Goal: Task Accomplishment & Management: Complete application form

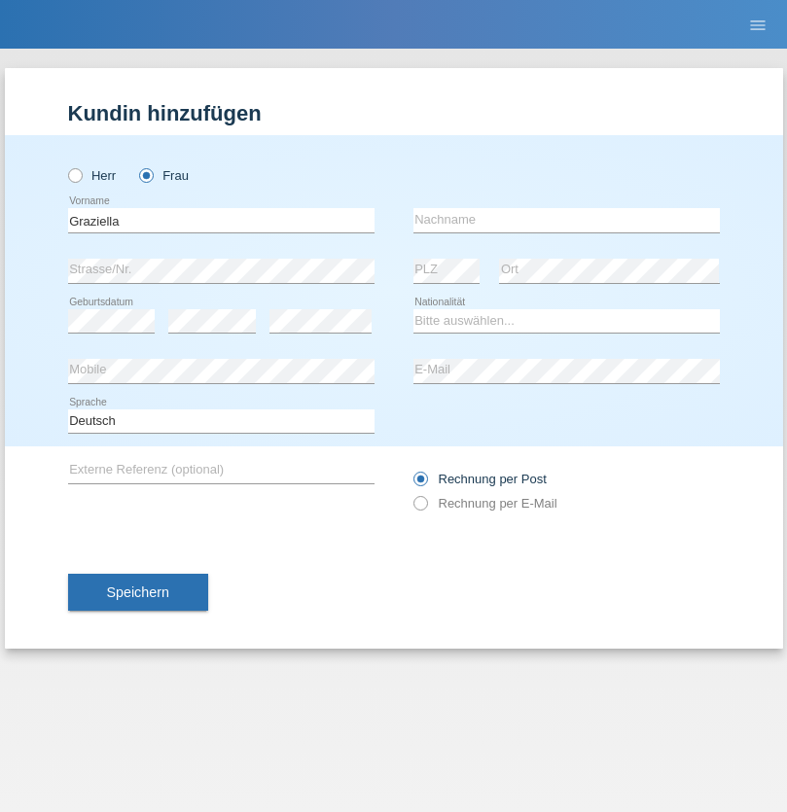
type input "Graziella"
click at [566, 220] on input "text" at bounding box center [566, 220] width 306 height 24
type input "Lasiu"
select select "CH"
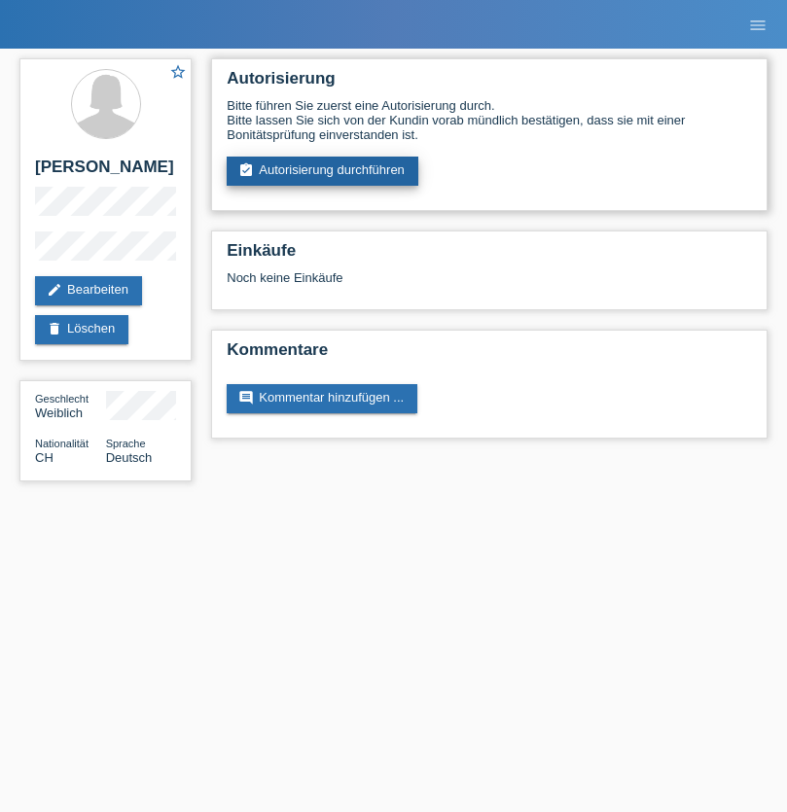
click at [323, 171] on link "assignment_turned_in Autorisierung durchführen" at bounding box center [323, 171] width 192 height 29
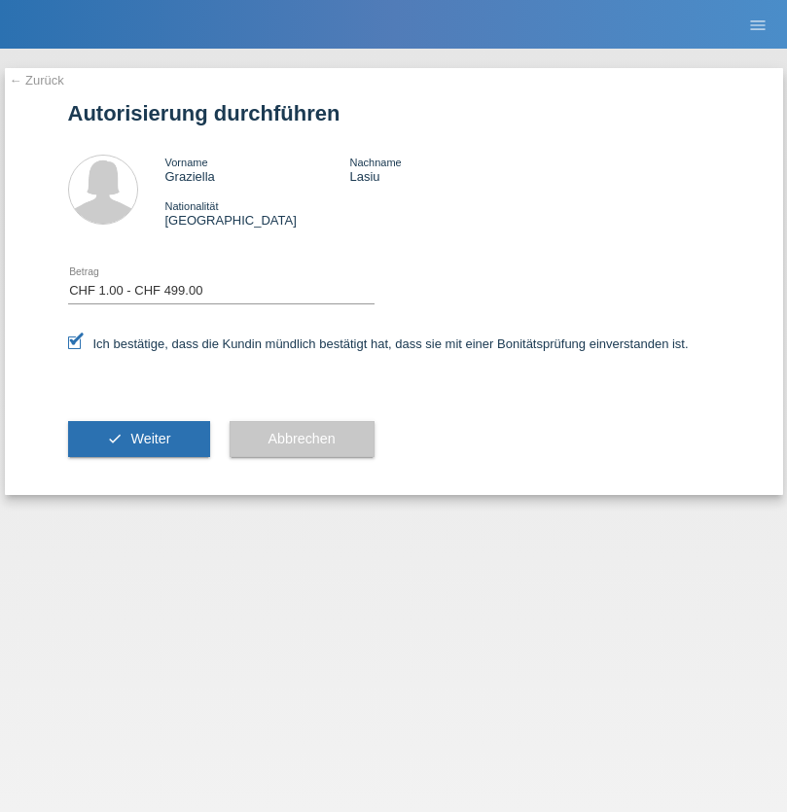
select select "1"
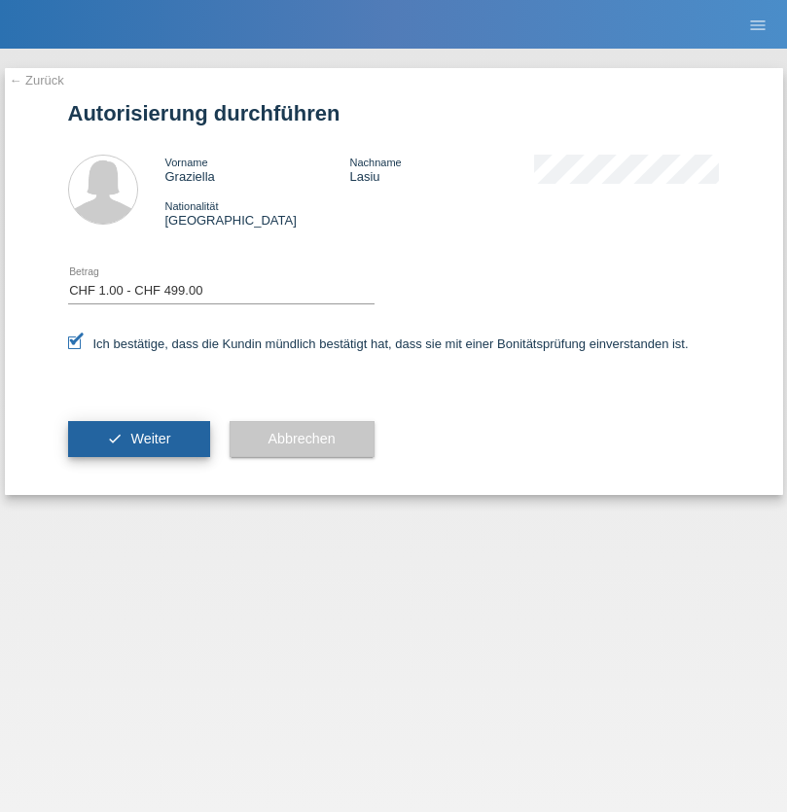
click at [138, 438] on span "Weiter" at bounding box center [150, 439] width 40 height 16
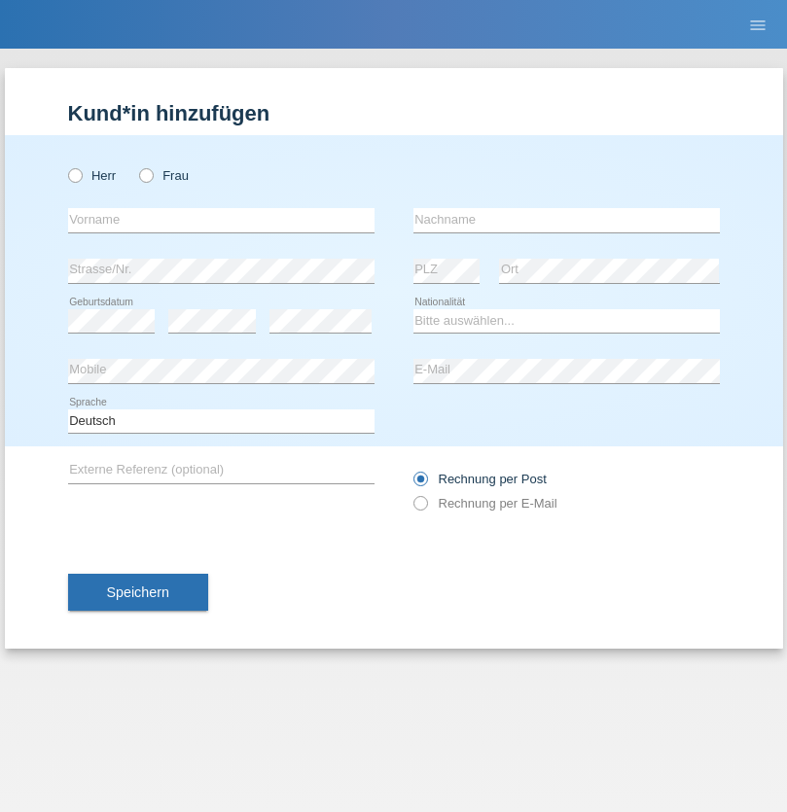
radio input "true"
click at [221, 220] on input "text" at bounding box center [221, 220] width 306 height 24
type input "[PERSON_NAME]"
click at [566, 220] on input "text" at bounding box center [566, 220] width 306 height 24
type input "Gaudi"
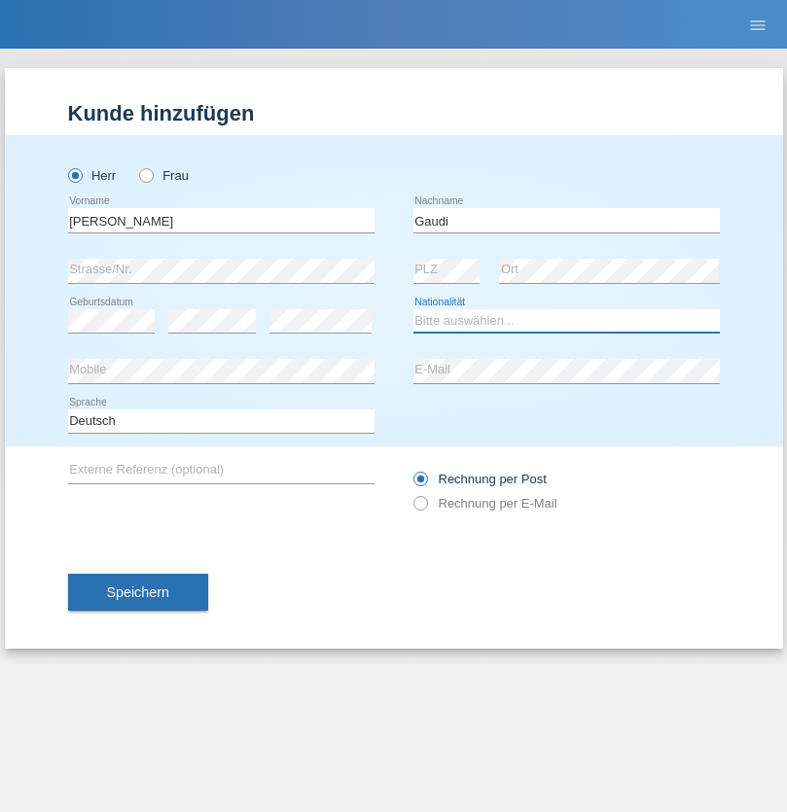
select select "DE"
select select "C"
select select "01"
select select "09"
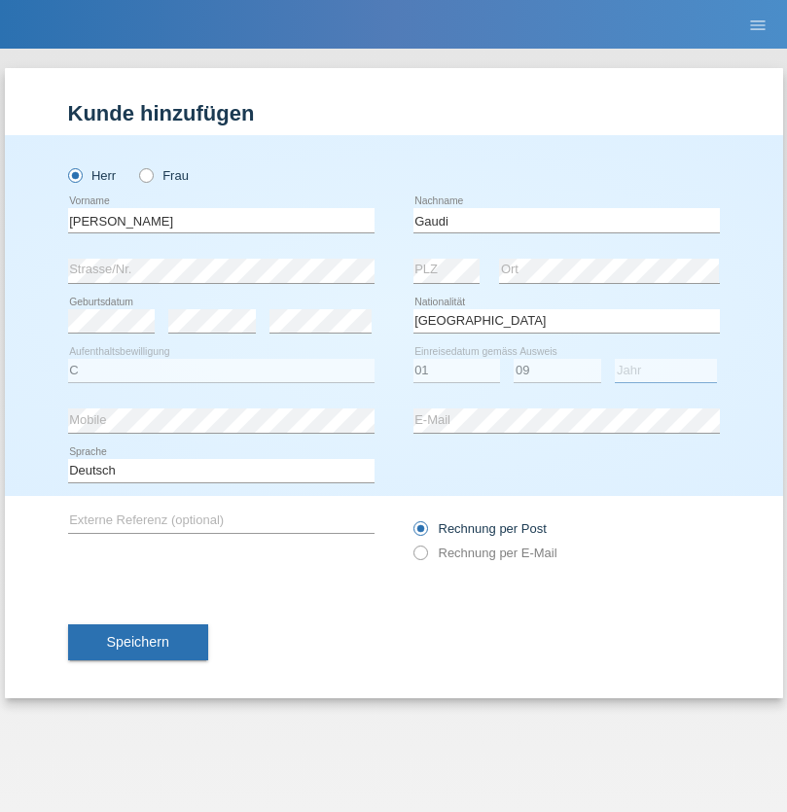
select select "2021"
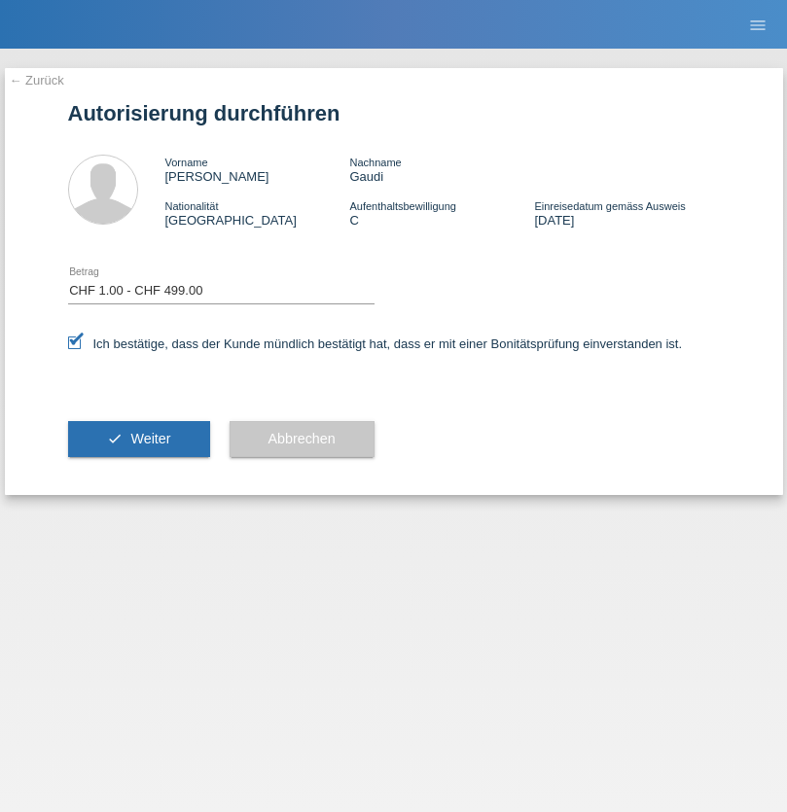
select select "1"
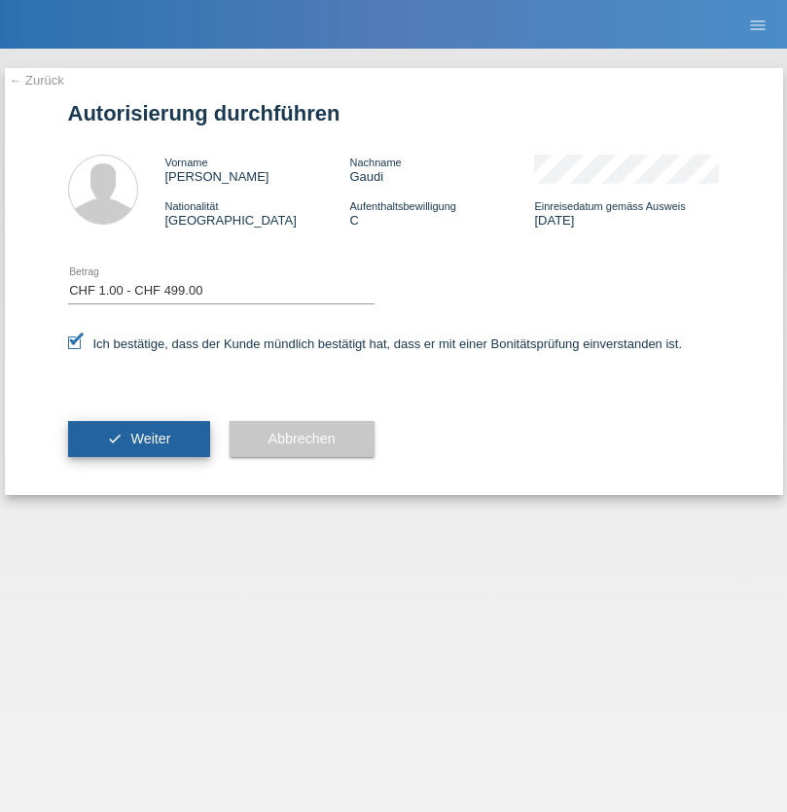
click at [138, 438] on span "Weiter" at bounding box center [150, 439] width 40 height 16
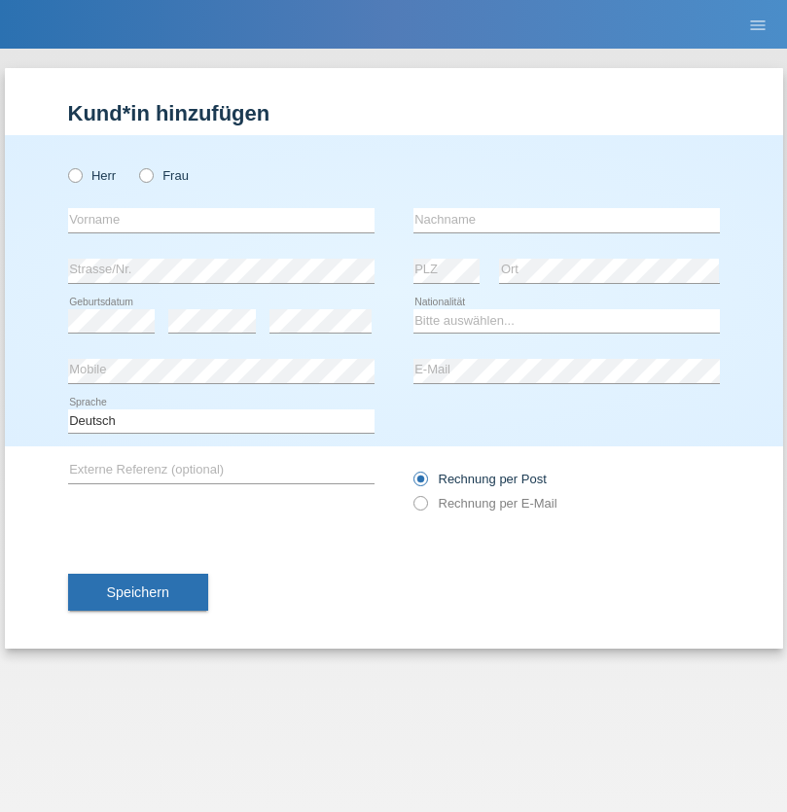
radio input "true"
click at [221, 220] on input "text" at bounding box center [221, 220] width 306 height 24
type input "Orhan"
click at [566, 220] on input "text" at bounding box center [566, 220] width 306 height 24
type input "Krueziu"
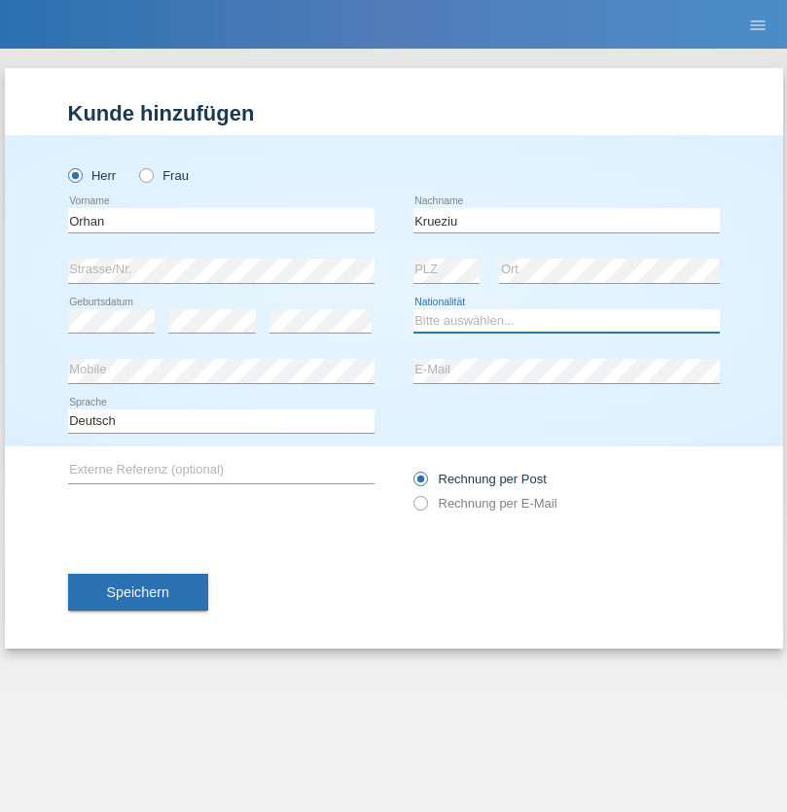
select select "SE"
select select "C"
select select "10"
select select "07"
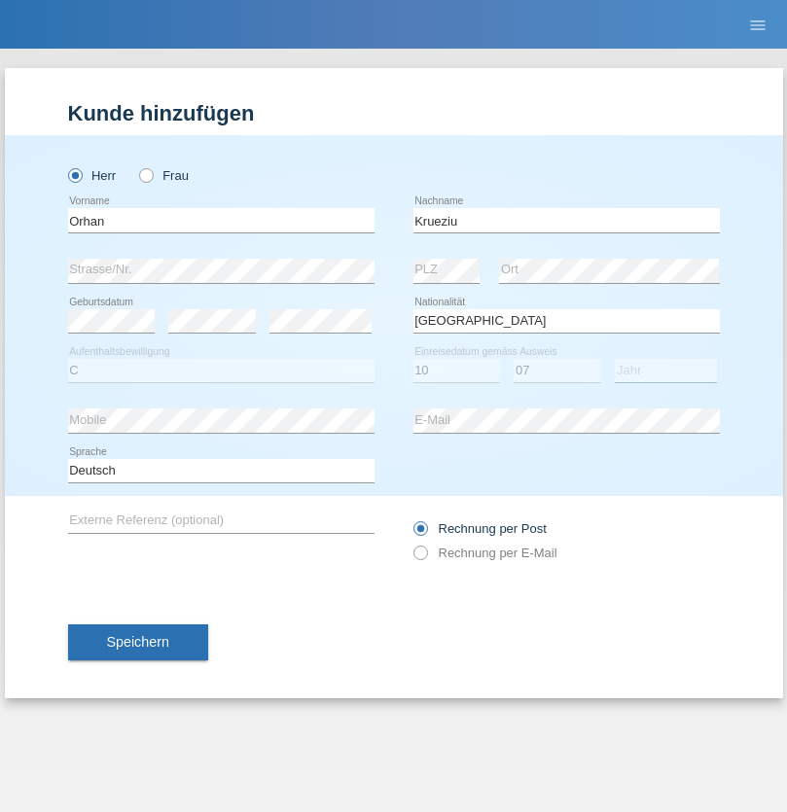
select select "2019"
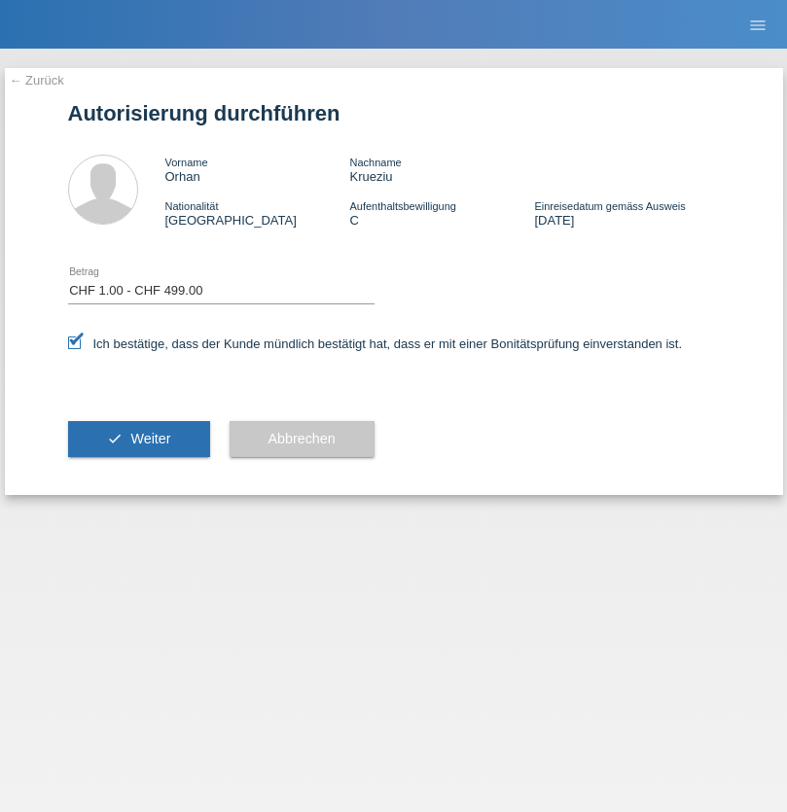
select select "1"
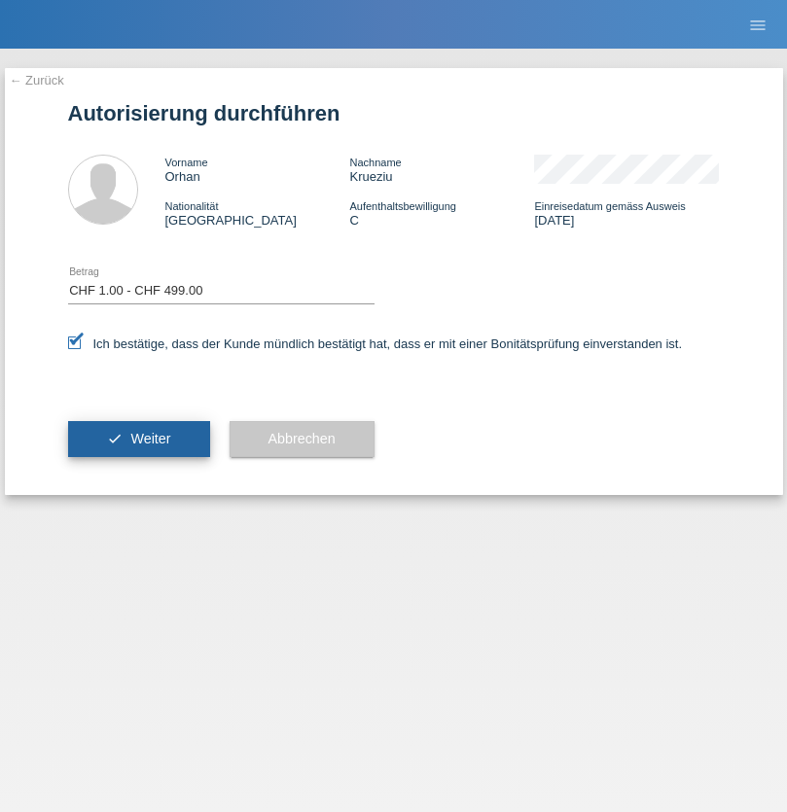
click at [138, 438] on span "Weiter" at bounding box center [150, 439] width 40 height 16
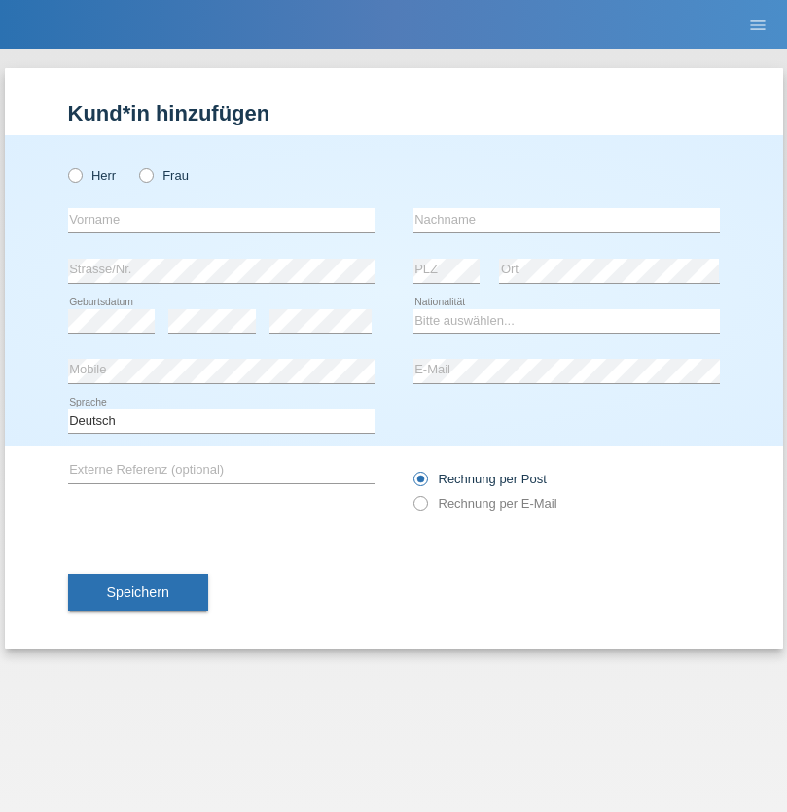
radio input "true"
click at [221, 220] on input "text" at bounding box center [221, 220] width 306 height 24
type input "[PERSON_NAME]"
click at [566, 220] on input "text" at bounding box center [566, 220] width 306 height 24
type input "Di Santo"
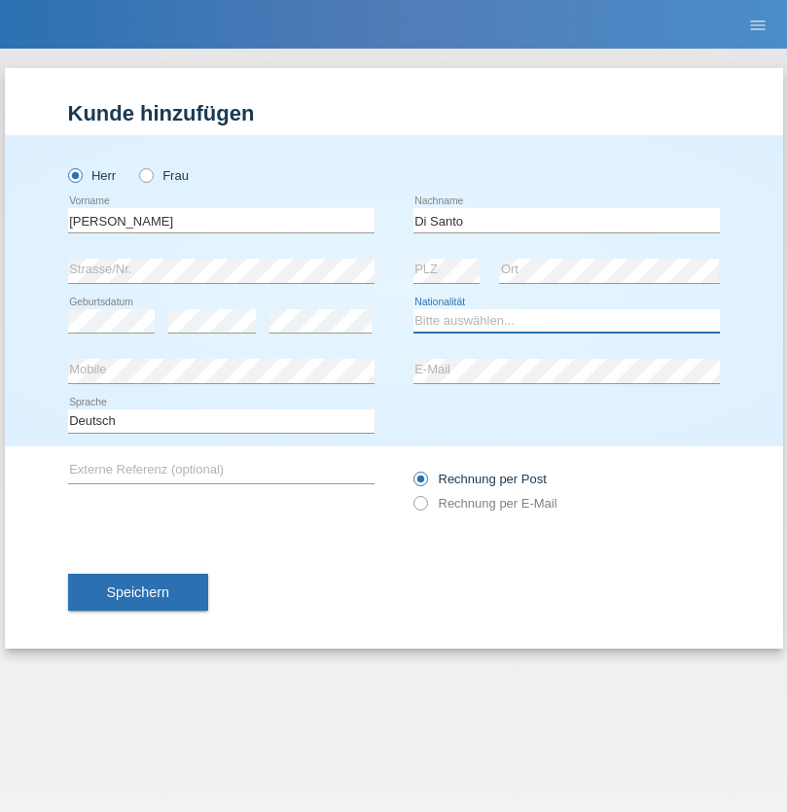
select select "IT"
select select "C"
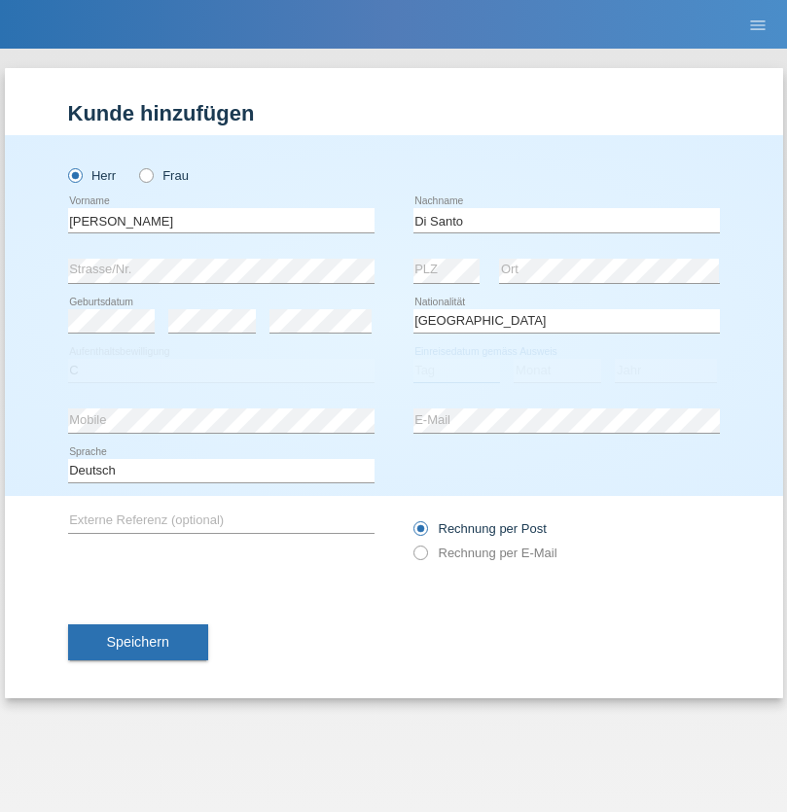
select select "08"
select select "12"
select select "2021"
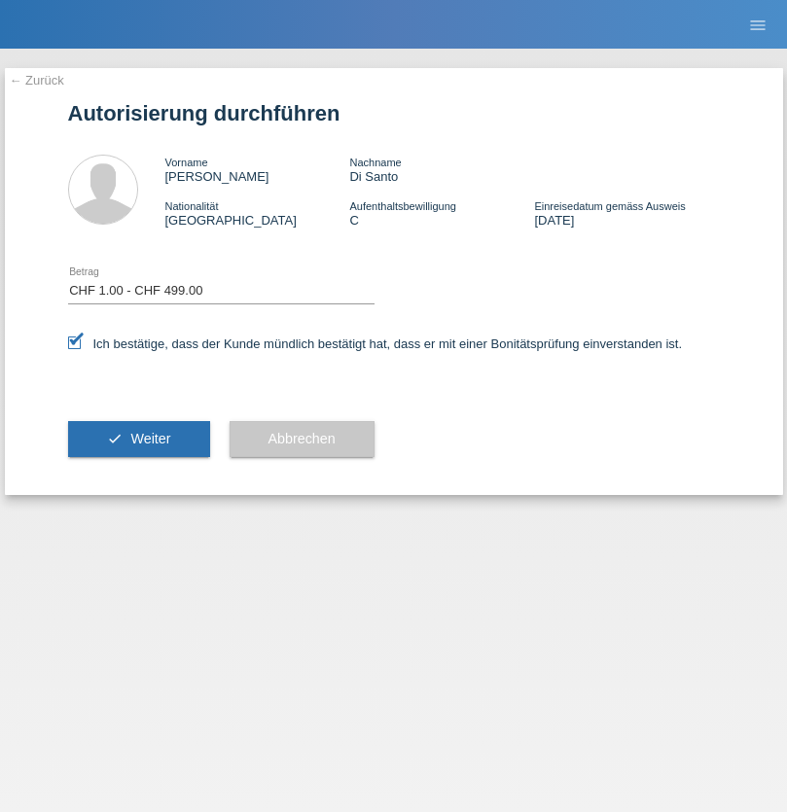
select select "1"
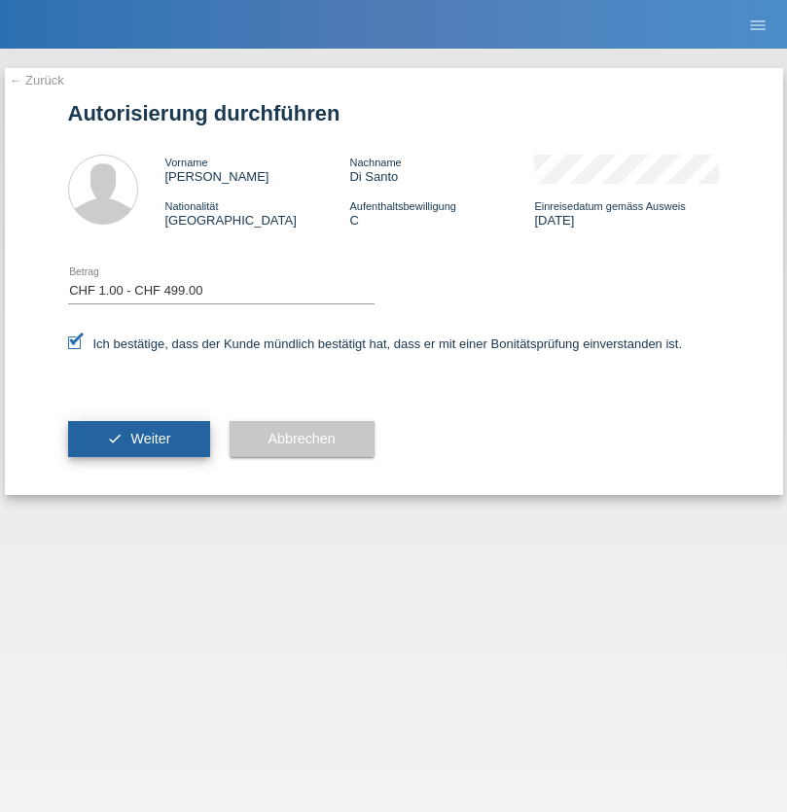
click at [138, 438] on span "Weiter" at bounding box center [150, 439] width 40 height 16
